Goal: Information Seeking & Learning: Learn about a topic

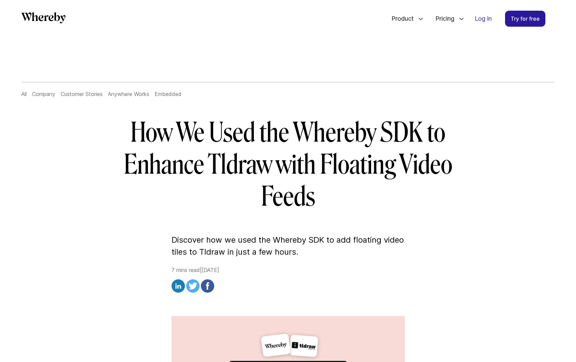
scroll to position [10, 0]
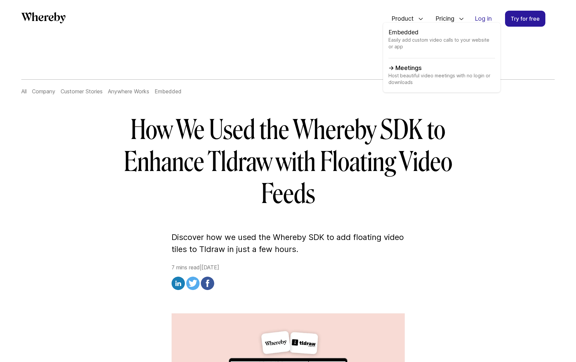
click at [400, 69] on link "Meetings Host beautiful video meetings with no login or downloads" at bounding box center [441, 75] width 107 height 23
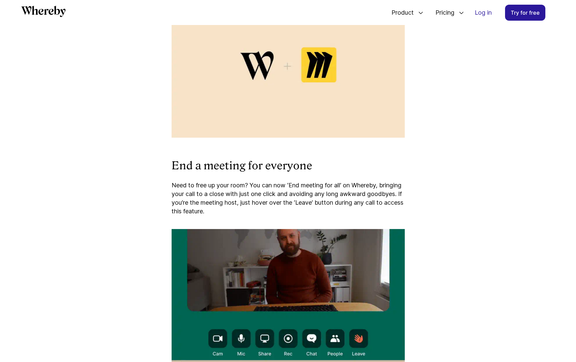
scroll to position [319, 0]
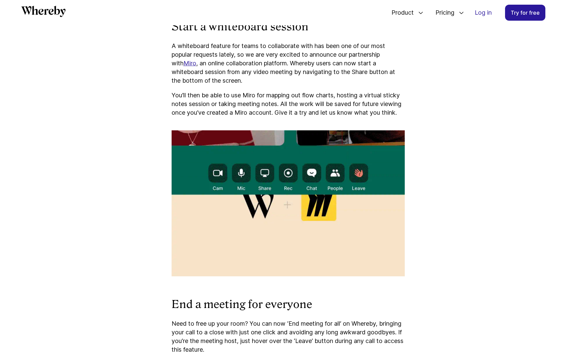
click at [295, 111] on p "You’ll then be able to use Miro for mapping out flow charts, hosting a virtual …" at bounding box center [288, 104] width 233 height 26
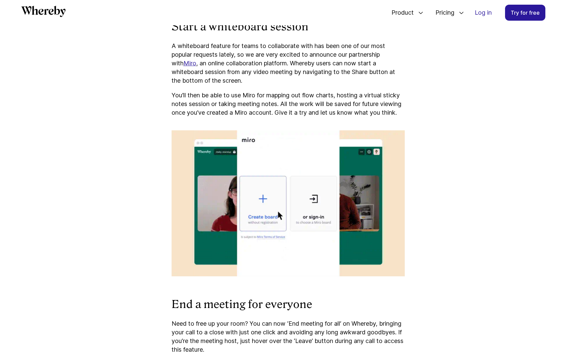
click at [368, 73] on p "A whiteboard feature for teams to collaborate with has been one of our most pop…" at bounding box center [288, 63] width 233 height 43
